Goal: Navigation & Orientation: Find specific page/section

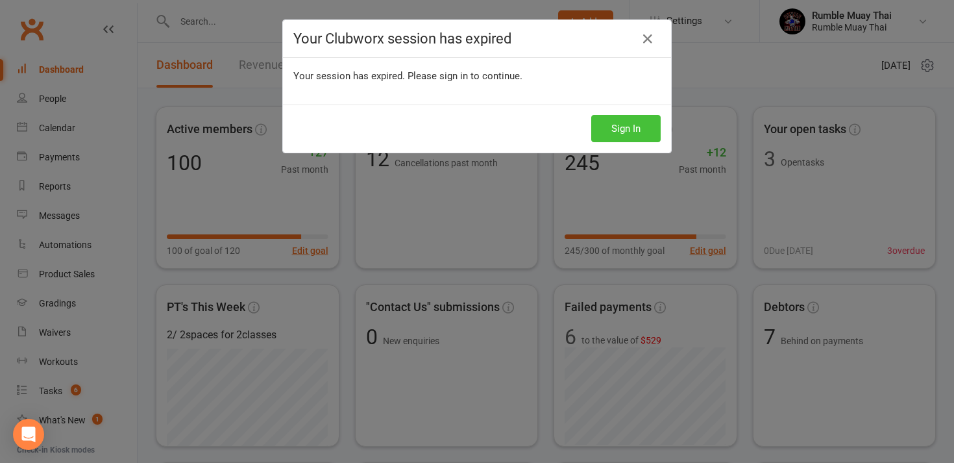
click at [626, 136] on button "Sign In" at bounding box center [625, 128] width 69 height 27
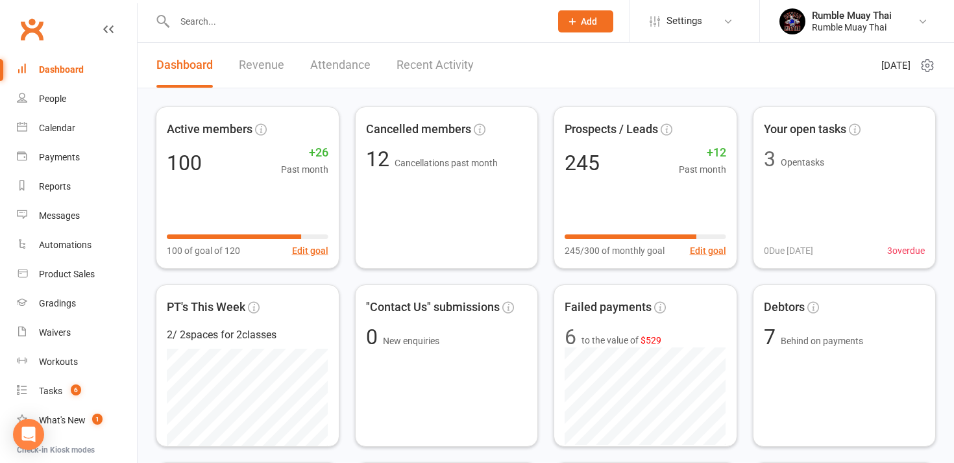
click at [249, 65] on link "Revenue" at bounding box center [261, 65] width 45 height 45
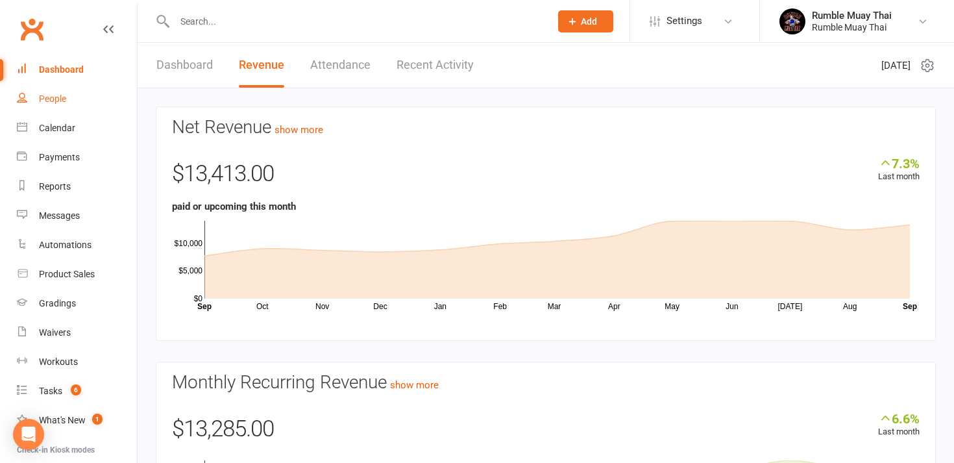
click at [52, 101] on div "People" at bounding box center [52, 98] width 27 height 10
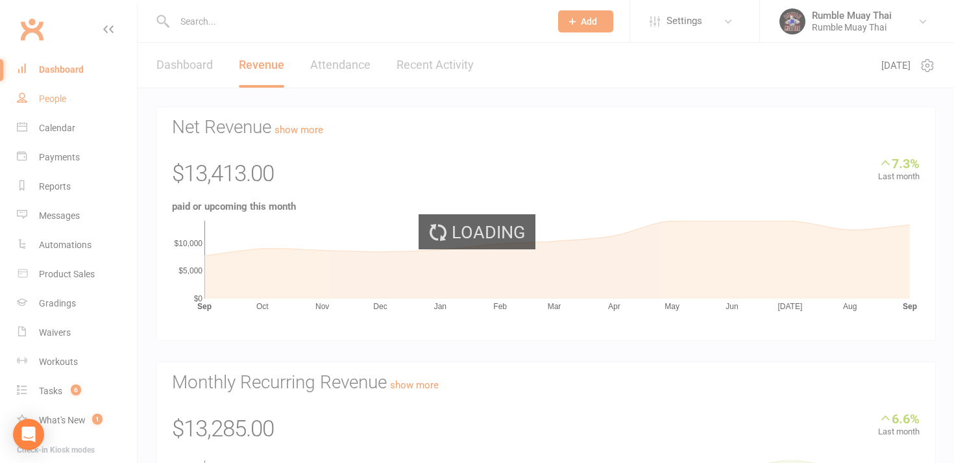
click at [52, 101] on div "Loading" at bounding box center [477, 231] width 954 height 463
select select "100"
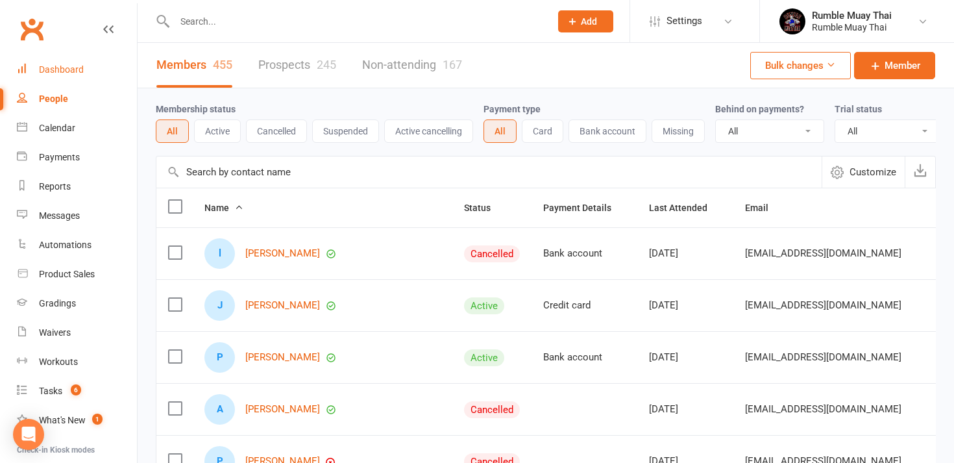
click at [53, 70] on div "Dashboard" at bounding box center [61, 69] width 45 height 10
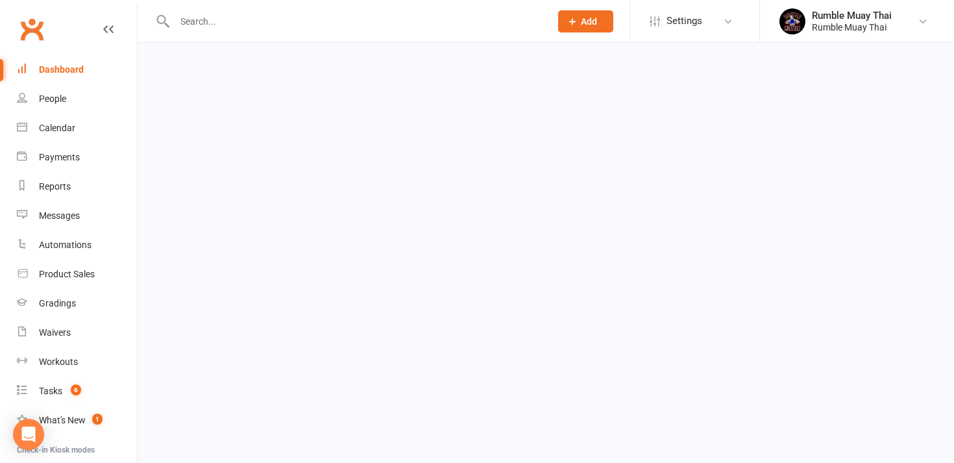
click at [53, 70] on div "Dashboard" at bounding box center [61, 69] width 45 height 10
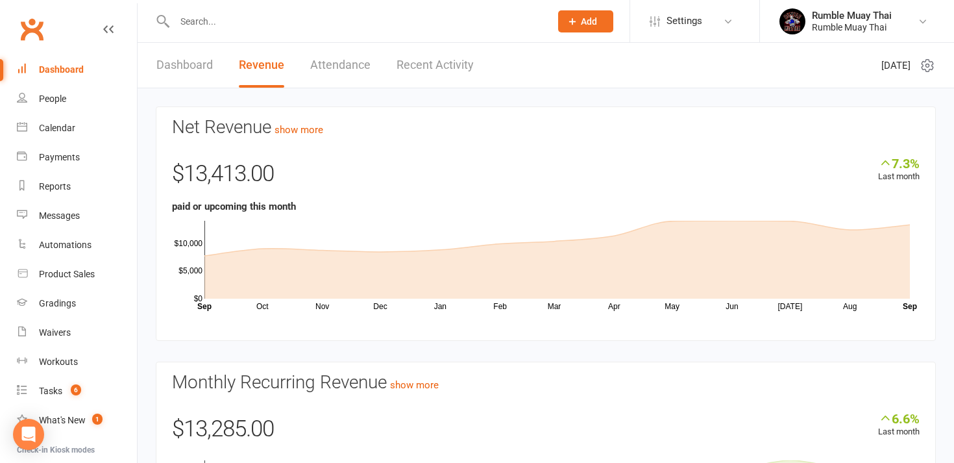
click at [179, 66] on link "Dashboard" at bounding box center [184, 65] width 56 height 45
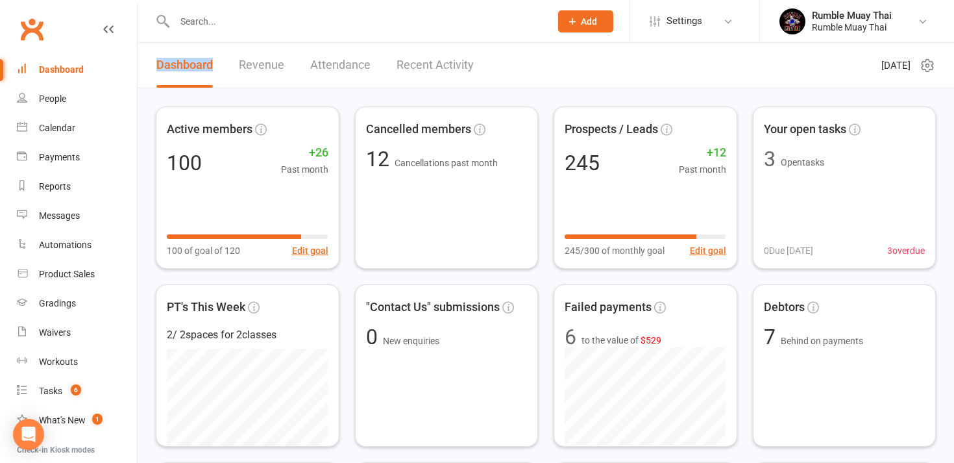
click at [179, 66] on link "Dashboard" at bounding box center [184, 65] width 56 height 45
